Goal: Information Seeking & Learning: Learn about a topic

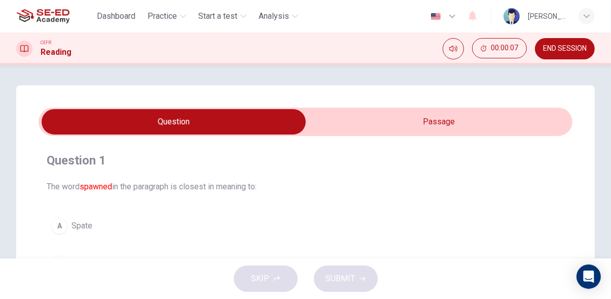
click at [538, 115] on input "checkbox" at bounding box center [174, 121] width 802 height 25
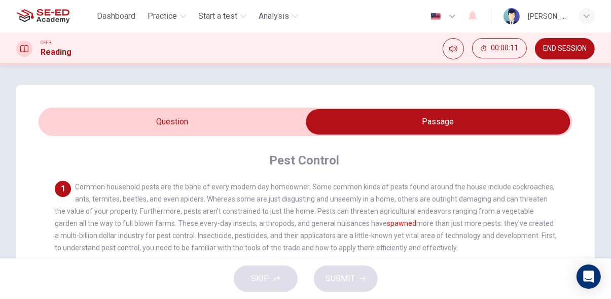
click at [207, 122] on input "checkbox" at bounding box center [439, 121] width 802 height 25
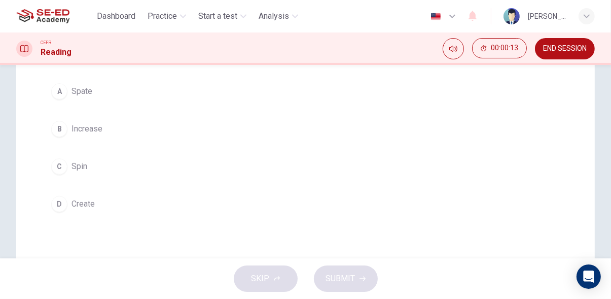
scroll to position [135, 0]
click at [111, 203] on button "D Create" at bounding box center [306, 203] width 518 height 25
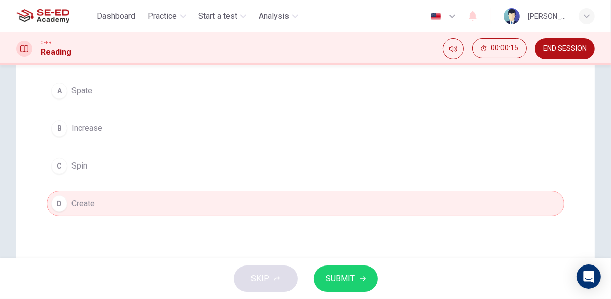
click at [364, 279] on icon "button" at bounding box center [363, 279] width 6 height 5
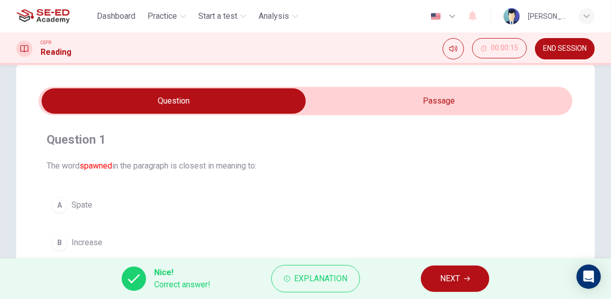
scroll to position [0, 0]
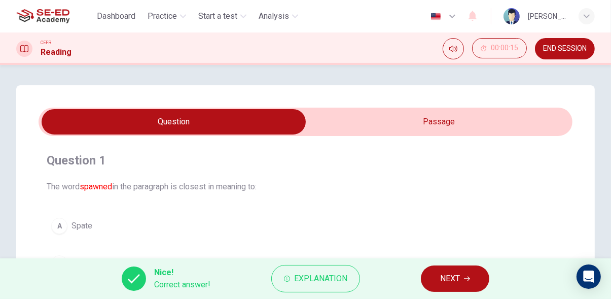
click at [468, 279] on icon "button" at bounding box center [467, 279] width 6 height 5
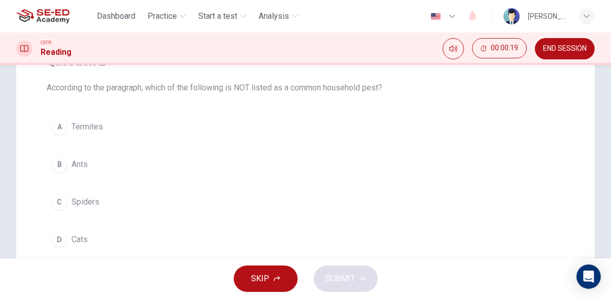
scroll to position [99, 0]
click at [82, 240] on span "Cats" at bounding box center [80, 239] width 16 height 12
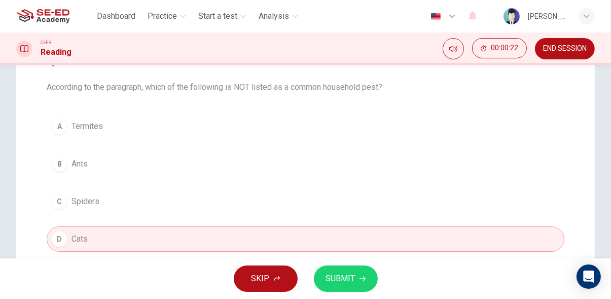
click at [376, 286] on div "SKIP SUBMIT" at bounding box center [305, 278] width 611 height 41
click at [352, 276] on span "SUBMIT" at bounding box center [340, 278] width 29 height 14
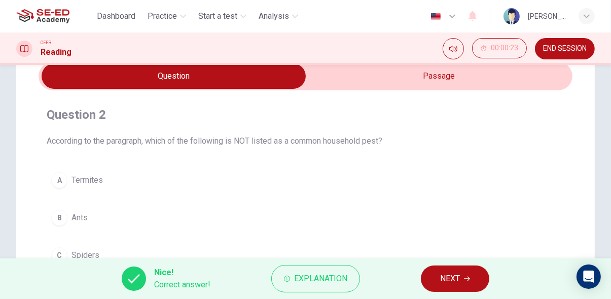
scroll to position [0, 0]
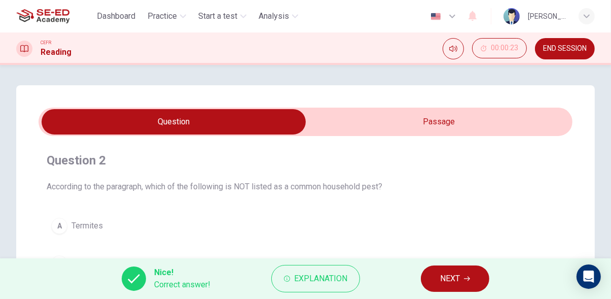
click at [525, 119] on input "checkbox" at bounding box center [174, 121] width 802 height 25
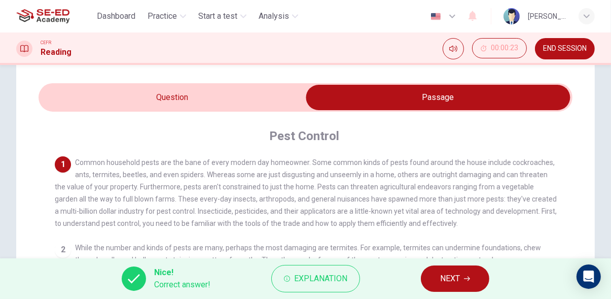
click at [72, 105] on input "checkbox" at bounding box center [439, 97] width 802 height 25
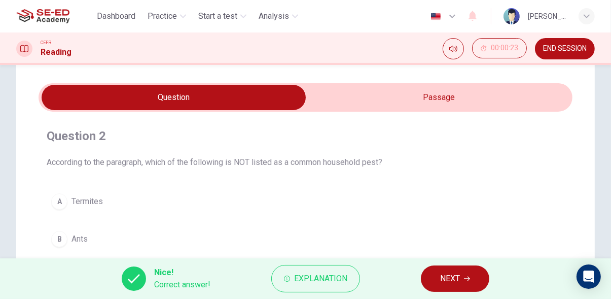
click at [492, 88] on input "checkbox" at bounding box center [174, 97] width 802 height 25
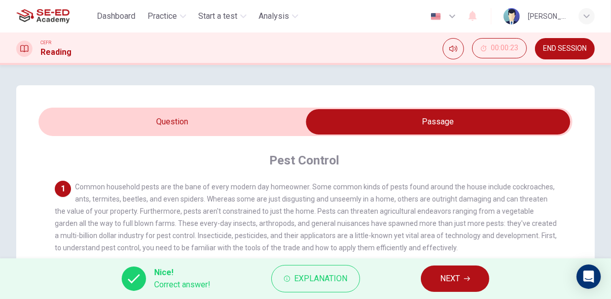
click at [81, 113] on input "checkbox" at bounding box center [439, 121] width 802 height 25
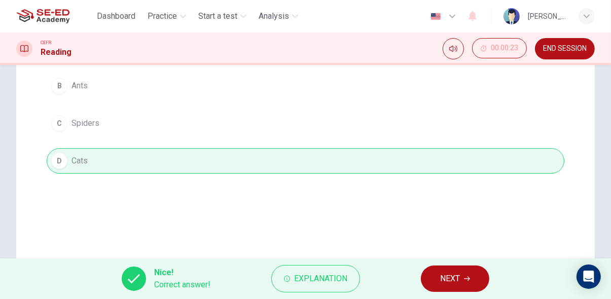
click at [469, 279] on icon "button" at bounding box center [467, 279] width 6 height 6
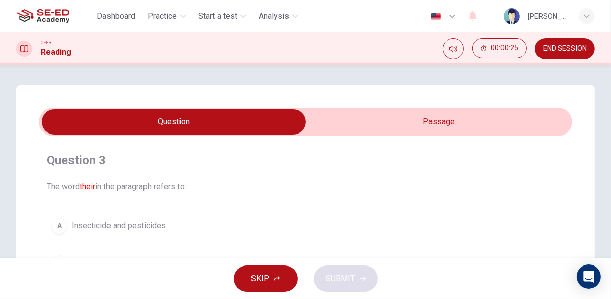
click at [531, 120] on input "checkbox" at bounding box center [174, 121] width 802 height 25
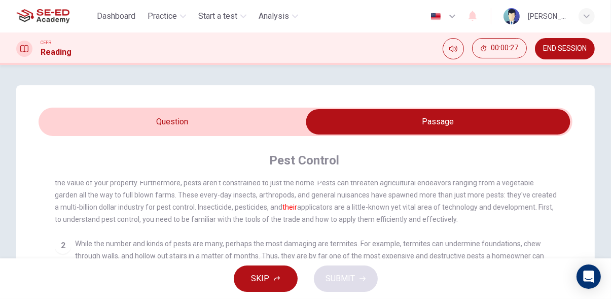
scroll to position [28, 0]
click at [74, 131] on input "checkbox" at bounding box center [439, 121] width 802 height 25
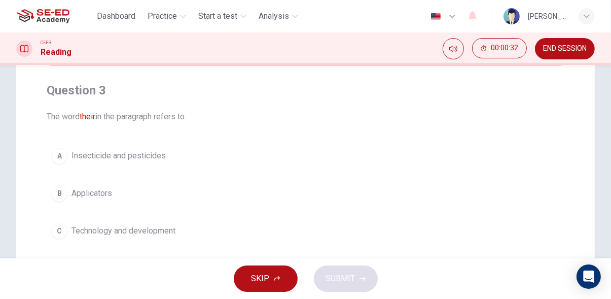
scroll to position [71, 0]
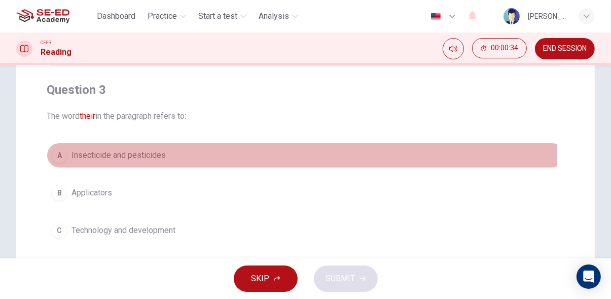
click at [61, 154] on div "A" at bounding box center [59, 155] width 16 height 16
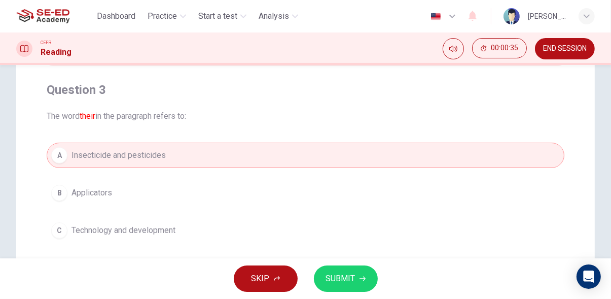
scroll to position [100, 0]
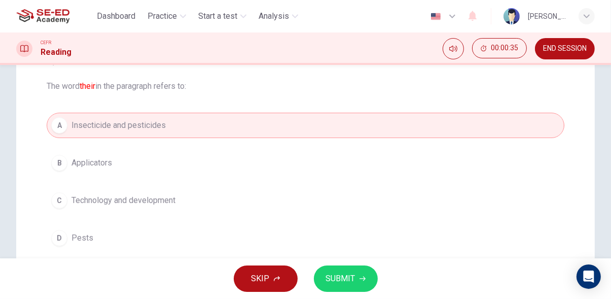
click at [362, 279] on icon "button" at bounding box center [363, 279] width 6 height 5
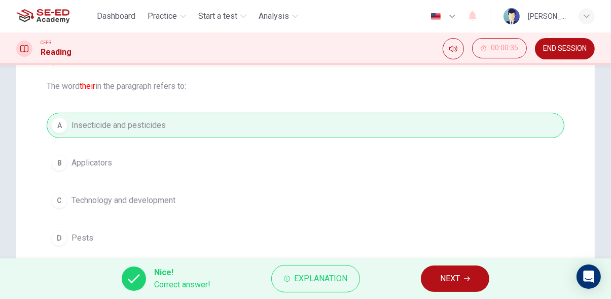
click at [477, 276] on button "NEXT" at bounding box center [455, 278] width 68 height 26
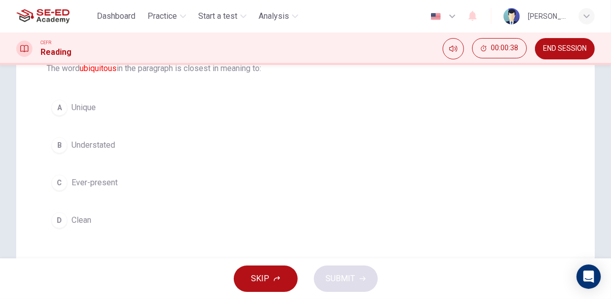
scroll to position [119, 0]
click at [65, 182] on div "C" at bounding box center [59, 182] width 16 height 16
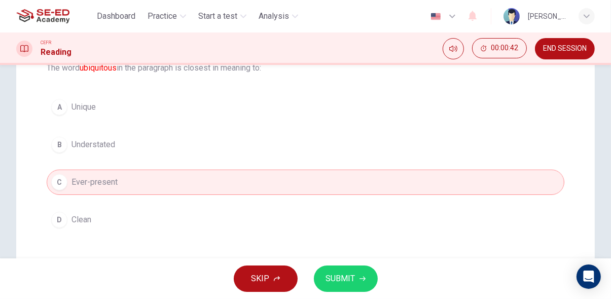
click at [364, 279] on icon "button" at bounding box center [363, 279] width 6 height 5
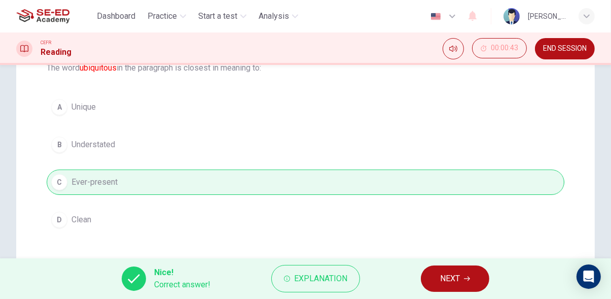
click at [479, 277] on button "NEXT" at bounding box center [455, 278] width 68 height 26
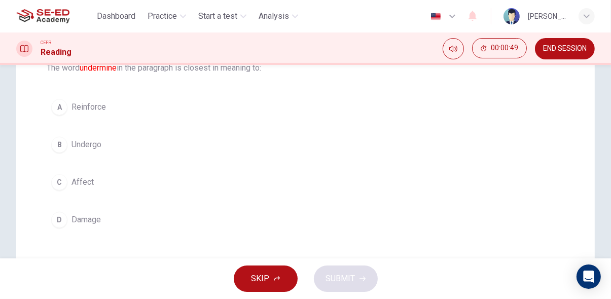
click at [60, 216] on div "D" at bounding box center [59, 220] width 16 height 16
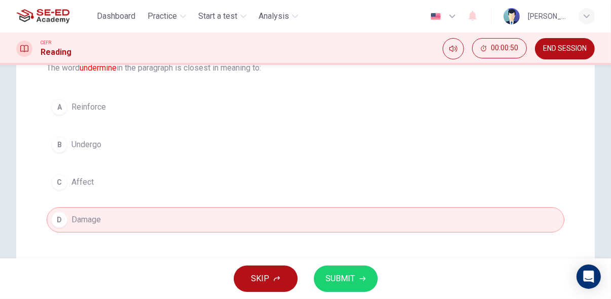
click at [364, 279] on icon "button" at bounding box center [363, 279] width 6 height 5
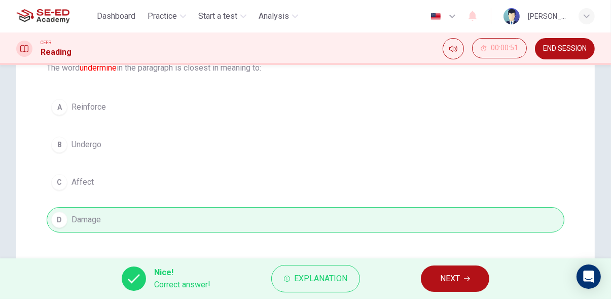
click at [478, 284] on button "NEXT" at bounding box center [455, 278] width 68 height 26
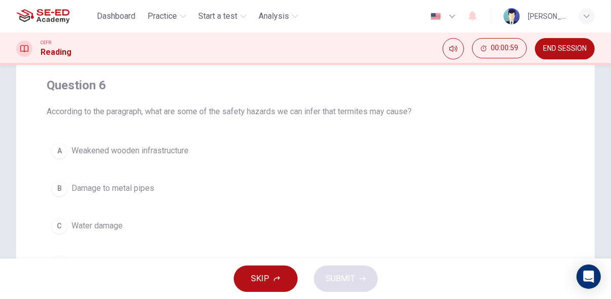
scroll to position [70, 0]
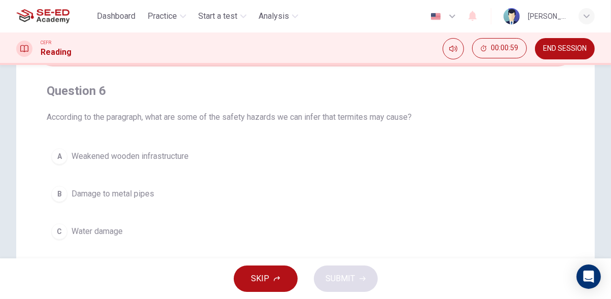
click at [67, 154] on div "A" at bounding box center [59, 156] width 16 height 16
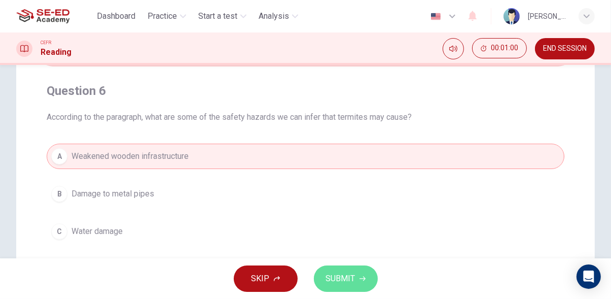
click at [362, 278] on icon "button" at bounding box center [363, 279] width 6 height 6
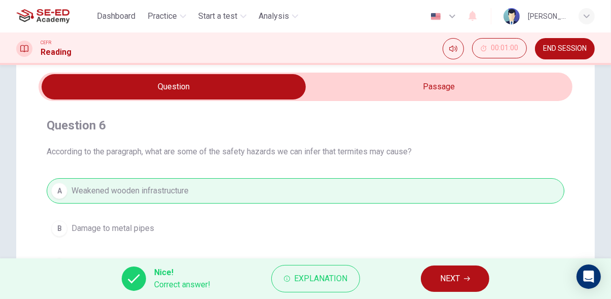
scroll to position [0, 0]
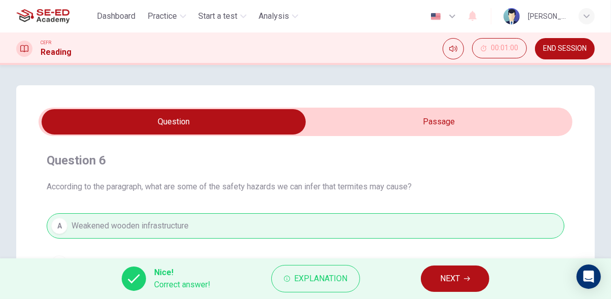
click at [460, 276] on span "NEXT" at bounding box center [450, 278] width 20 height 14
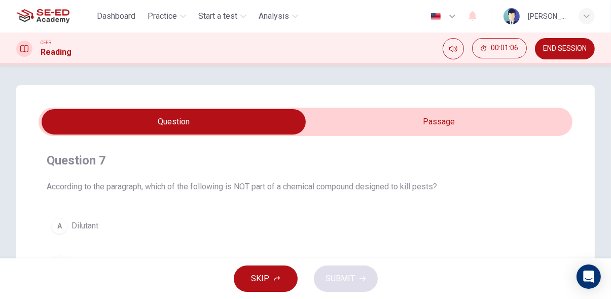
click at [496, 112] on input "checkbox" at bounding box center [174, 121] width 802 height 25
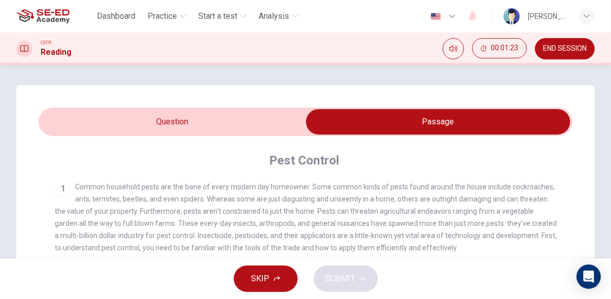
click at [50, 124] on input "checkbox" at bounding box center [439, 121] width 802 height 25
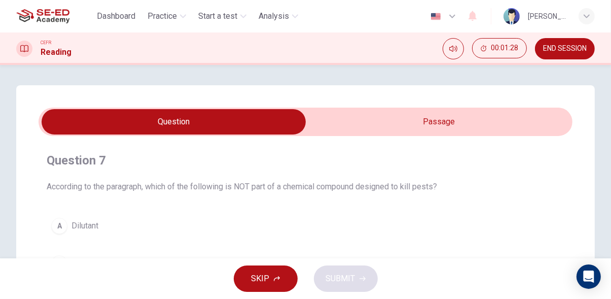
click at [482, 131] on input "checkbox" at bounding box center [174, 121] width 802 height 25
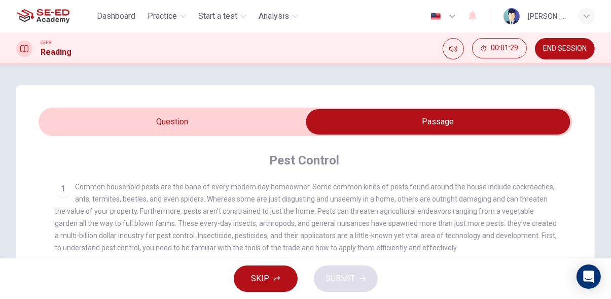
click at [539, 202] on span "Common household pests are the bane of every modern day homeowner. Some common …" at bounding box center [306, 217] width 502 height 69
click at [71, 125] on input "checkbox" at bounding box center [439, 121] width 802 height 25
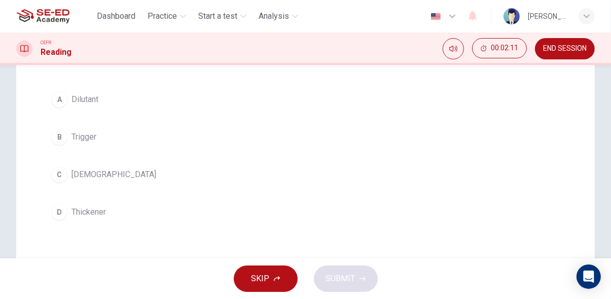
scroll to position [127, 0]
click at [59, 136] on div "B" at bounding box center [59, 136] width 16 height 16
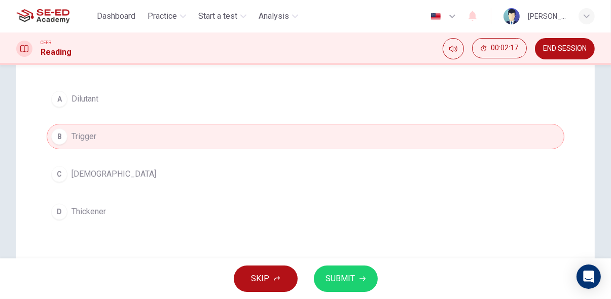
click at [371, 279] on button "SUBMIT" at bounding box center [346, 278] width 64 height 26
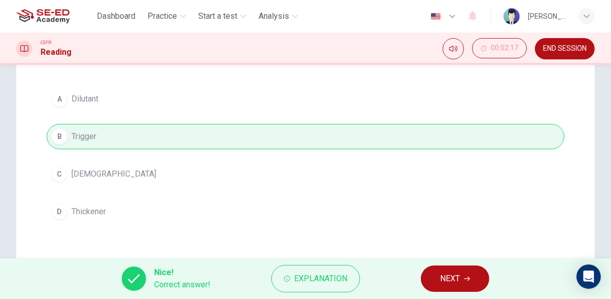
click at [470, 276] on icon "button" at bounding box center [467, 279] width 6 height 6
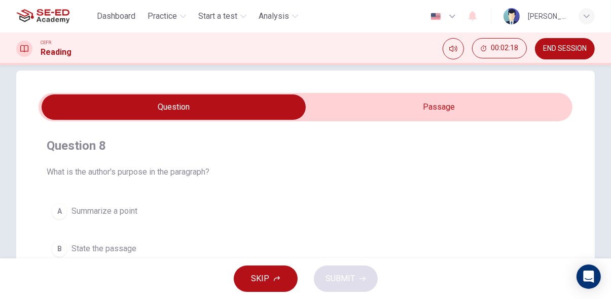
scroll to position [15, 0]
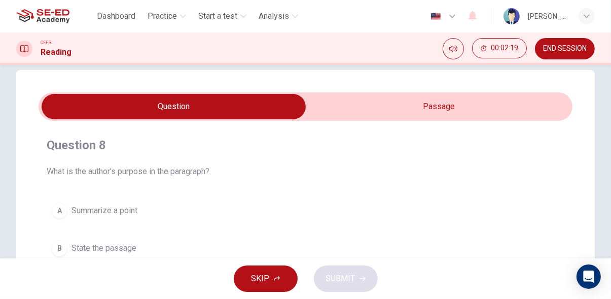
click at [504, 112] on input "checkbox" at bounding box center [174, 106] width 802 height 25
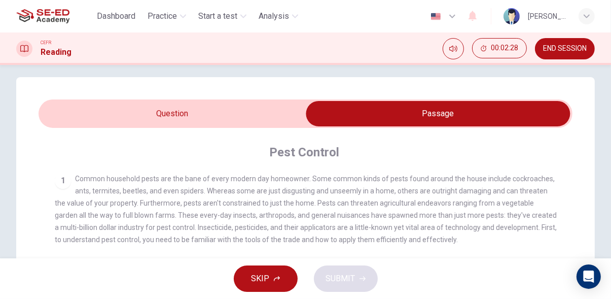
scroll to position [0, 0]
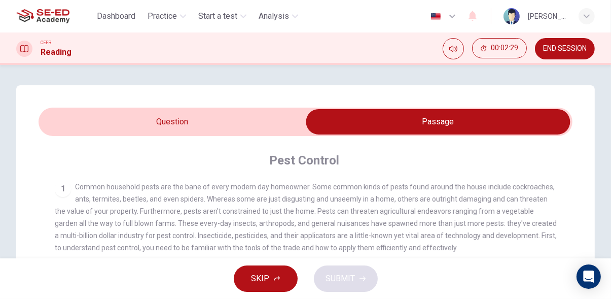
click at [61, 126] on input "checkbox" at bounding box center [439, 121] width 802 height 25
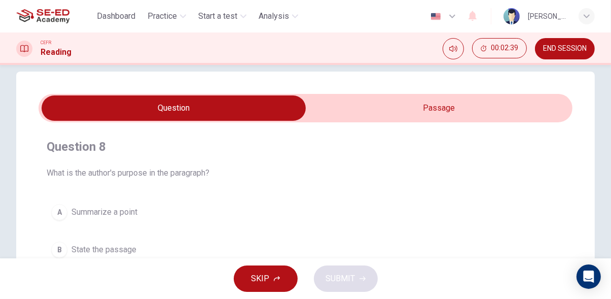
scroll to position [13, 0]
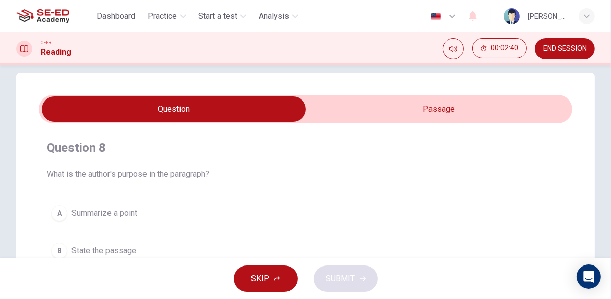
click at [511, 118] on input "checkbox" at bounding box center [174, 108] width 802 height 25
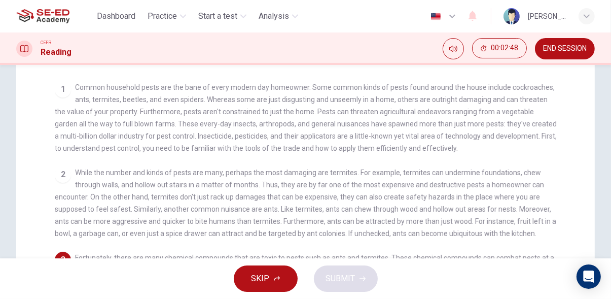
scroll to position [0, 0]
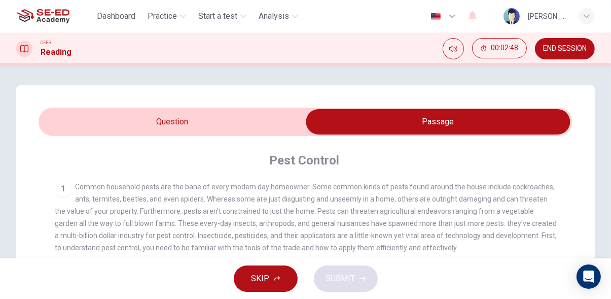
click at [58, 124] on input "checkbox" at bounding box center [439, 121] width 802 height 25
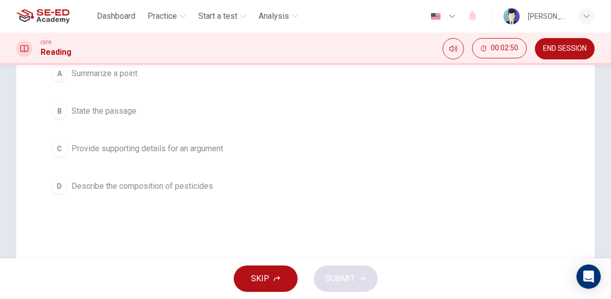
scroll to position [153, 0]
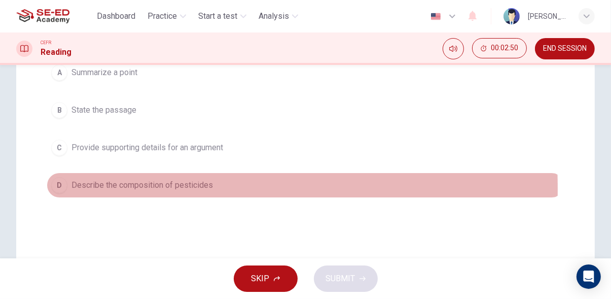
click at [60, 186] on div "D" at bounding box center [59, 185] width 16 height 16
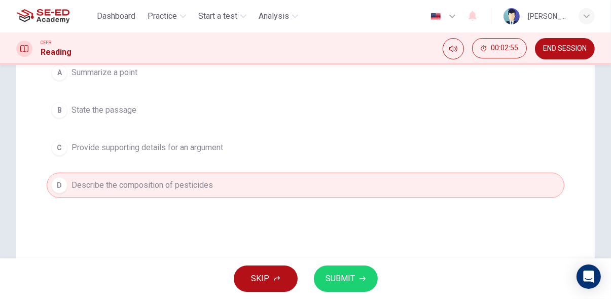
click at [370, 281] on button "SUBMIT" at bounding box center [346, 278] width 64 height 26
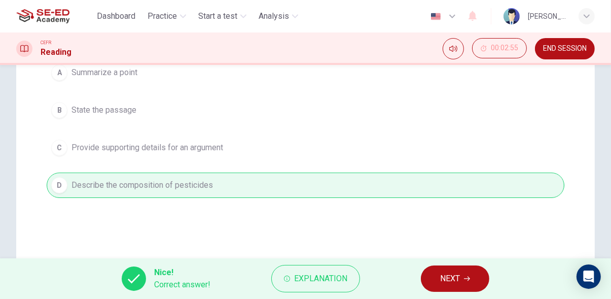
click at [485, 279] on button "NEXT" at bounding box center [455, 278] width 68 height 26
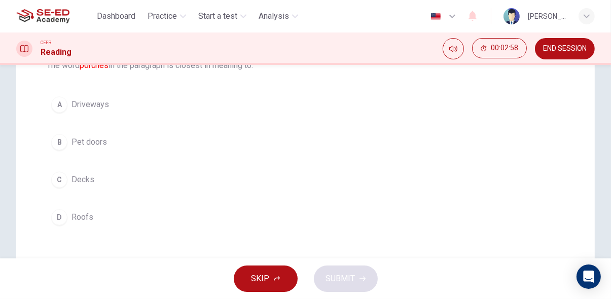
scroll to position [122, 0]
click at [59, 178] on div "C" at bounding box center [59, 179] width 16 height 16
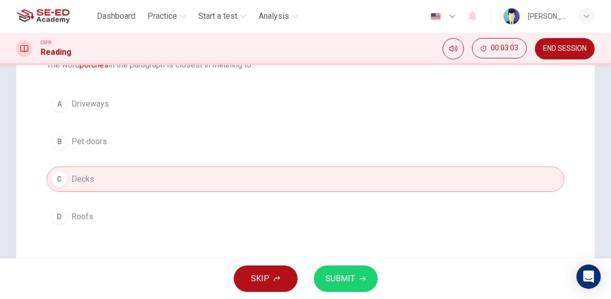
click at [350, 282] on span "SUBMIT" at bounding box center [340, 278] width 29 height 14
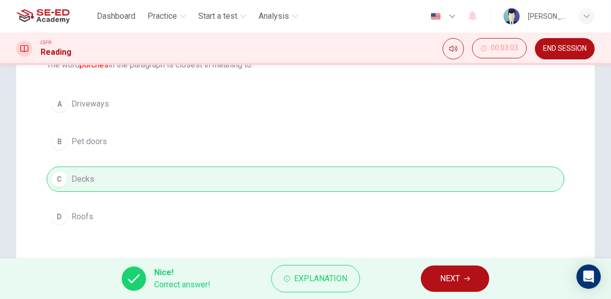
click at [470, 276] on icon "button" at bounding box center [467, 279] width 6 height 6
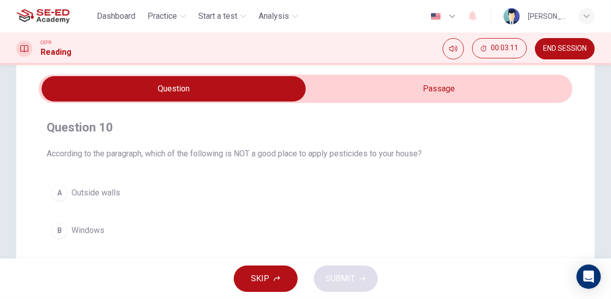
scroll to position [0, 0]
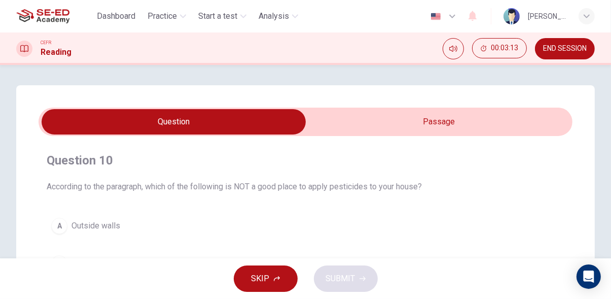
click at [507, 121] on input "checkbox" at bounding box center [174, 121] width 802 height 25
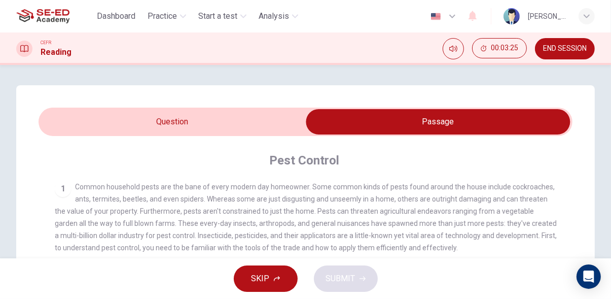
click at [68, 109] on span at bounding box center [306, 122] width 534 height 28
click at [61, 123] on input "checkbox" at bounding box center [439, 121] width 802 height 25
checkbox input "false"
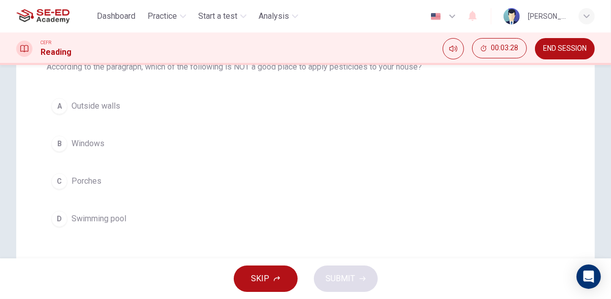
scroll to position [120, 0]
click at [67, 219] on div "D" at bounding box center [59, 219] width 16 height 16
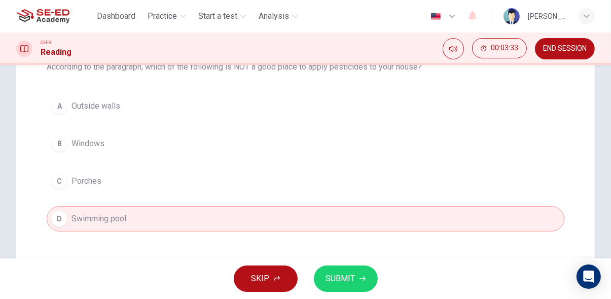
click at [363, 280] on icon "button" at bounding box center [363, 279] width 6 height 5
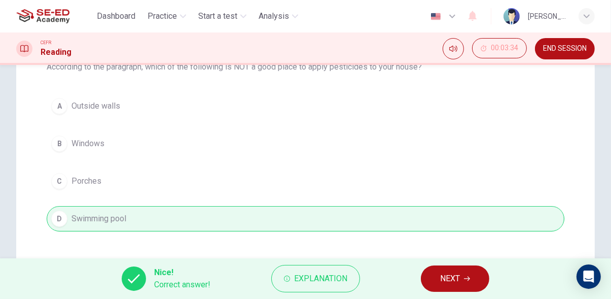
click at [476, 276] on button "NEXT" at bounding box center [455, 278] width 68 height 26
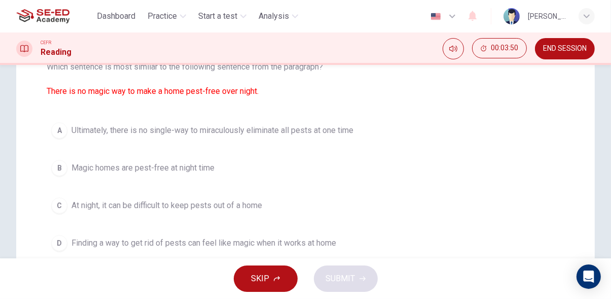
click at [285, 134] on span "Ultimately, there is no single-way to miraculously eliminate all pests at one t…" at bounding box center [213, 130] width 282 height 12
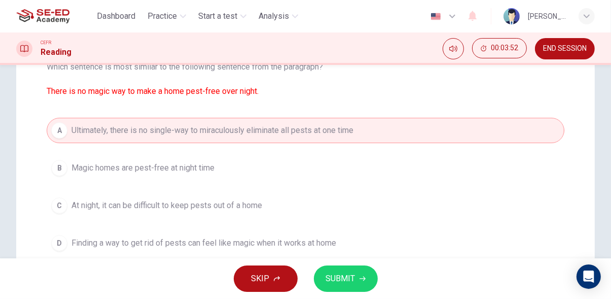
click at [362, 280] on icon "button" at bounding box center [363, 279] width 6 height 6
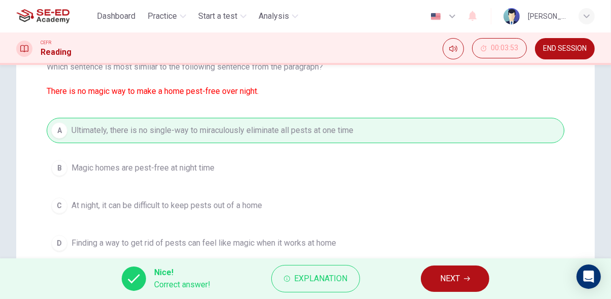
click at [458, 281] on span "NEXT" at bounding box center [450, 278] width 20 height 14
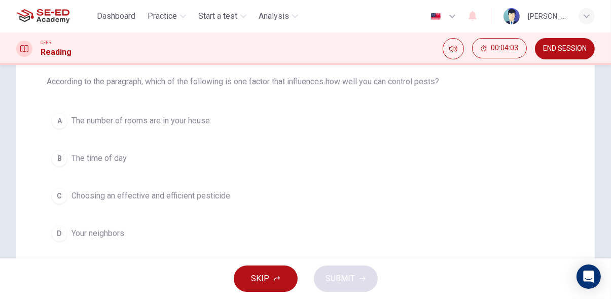
scroll to position [105, 0]
click at [59, 197] on div "C" at bounding box center [59, 196] width 16 height 16
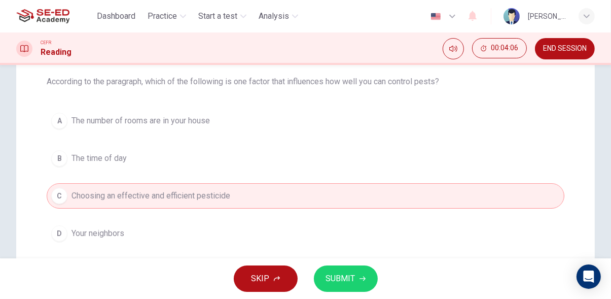
click at [361, 280] on icon "button" at bounding box center [363, 279] width 6 height 6
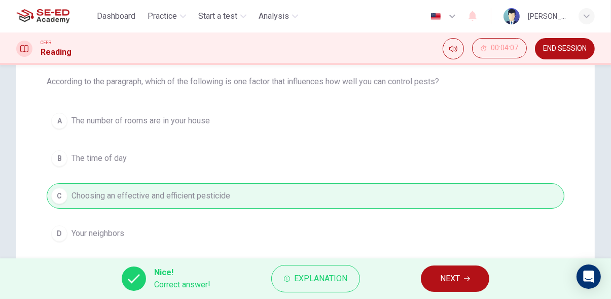
click at [455, 274] on span "NEXT" at bounding box center [450, 278] width 20 height 14
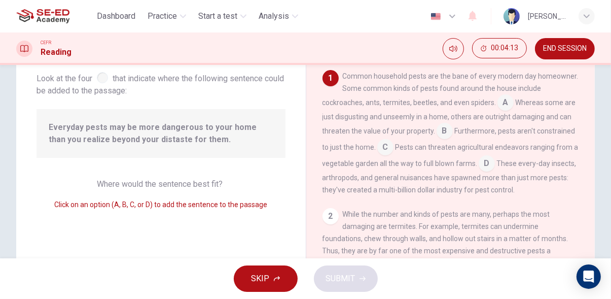
scroll to position [59, 0]
click at [479, 173] on input at bounding box center [487, 165] width 16 height 16
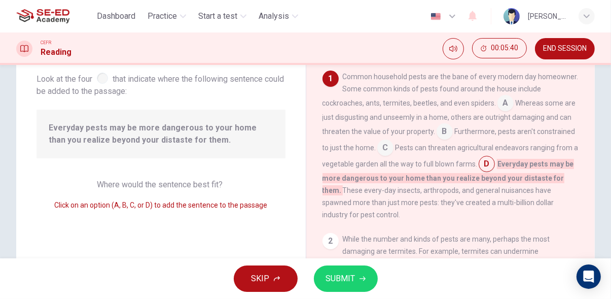
click at [362, 277] on icon "button" at bounding box center [363, 279] width 6 height 6
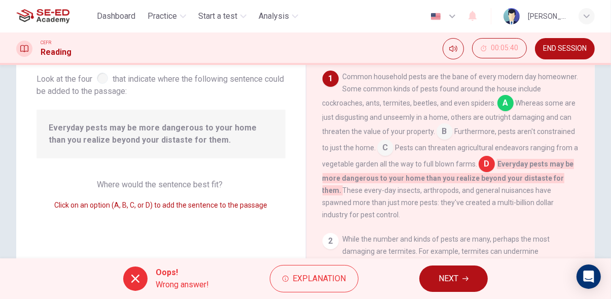
click at [467, 279] on icon "button" at bounding box center [466, 279] width 6 height 6
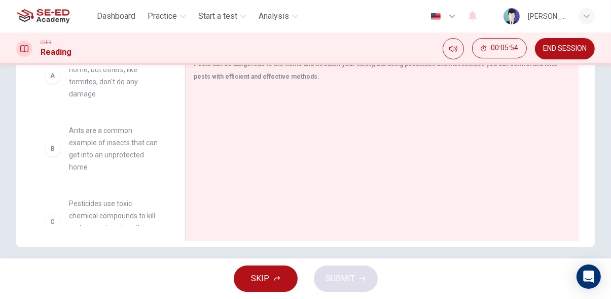
scroll to position [27, 0]
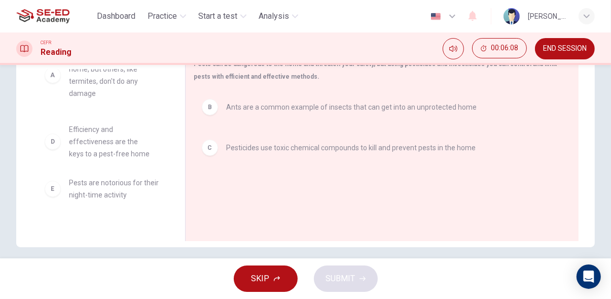
click at [102, 152] on div "A Some insects attack your home, but others, like termites, don't do any damage…" at bounding box center [103, 121] width 132 height 156
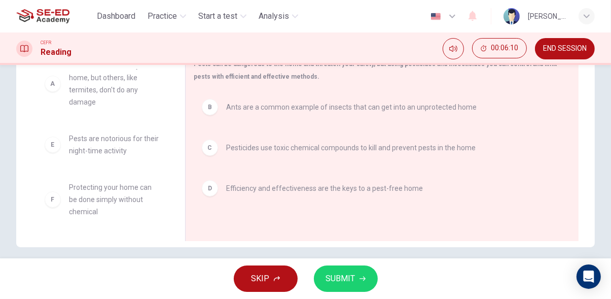
scroll to position [18, 0]
click at [353, 281] on span "SUBMIT" at bounding box center [340, 278] width 29 height 14
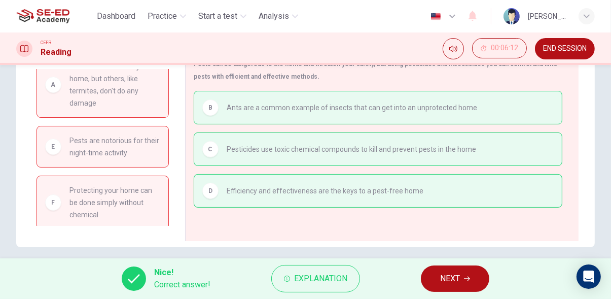
click at [459, 280] on span "NEXT" at bounding box center [450, 278] width 20 height 14
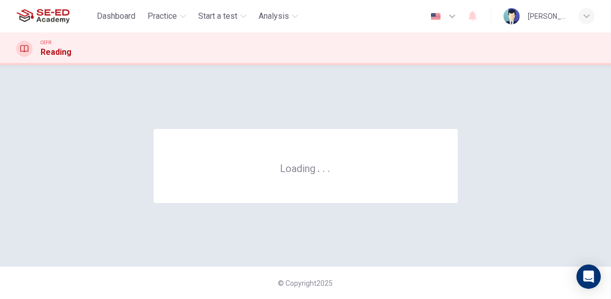
scroll to position [0, 0]
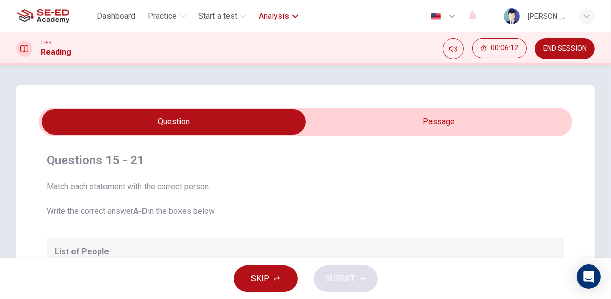
click at [285, 19] on span "Analysis" at bounding box center [274, 16] width 30 height 12
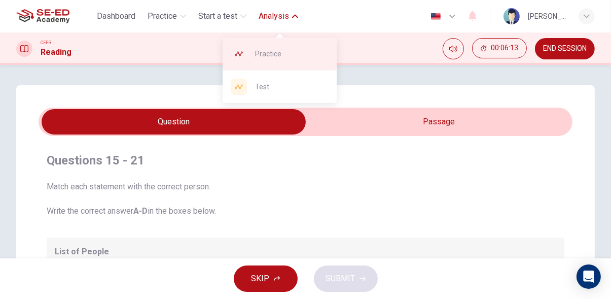
click at [304, 52] on span "Practice" at bounding box center [292, 54] width 74 height 12
